Goal: Task Accomplishment & Management: Complete application form

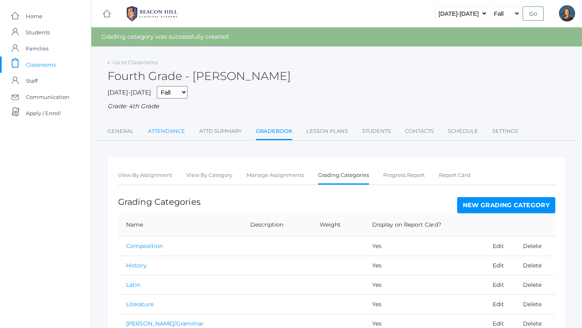
click at [165, 132] on link "Attendance" at bounding box center [166, 131] width 37 height 16
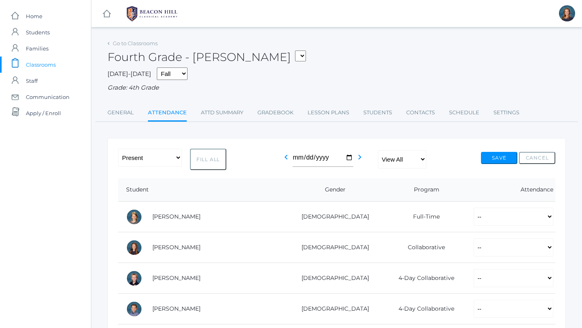
click at [198, 159] on button "Fill All" at bounding box center [208, 159] width 36 height 21
select select "P"
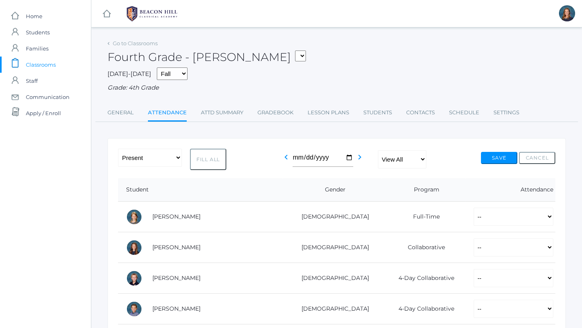
select select "P"
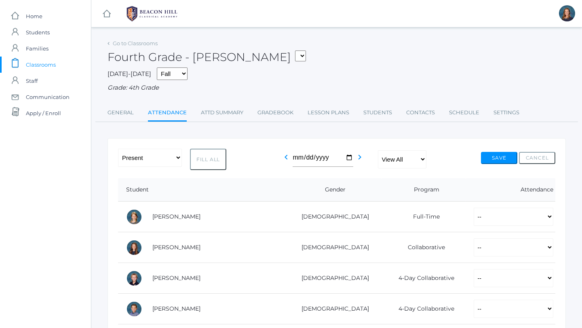
select select "P"
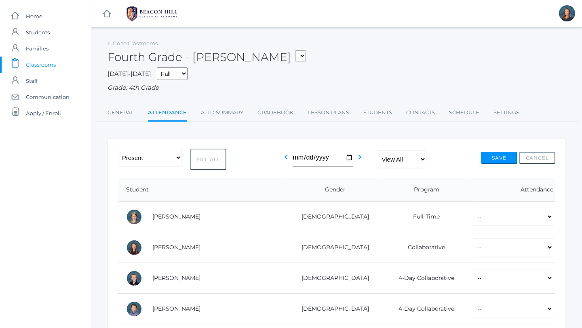
select select "P"
click at [507, 158] on button "Save" at bounding box center [499, 158] width 36 height 12
